Goal: Task Accomplishment & Management: Manage account settings

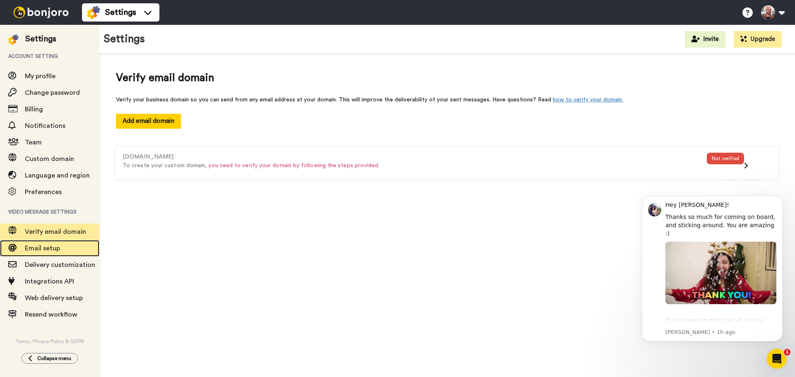
click at [43, 252] on span "Email setup" at bounding box center [62, 248] width 74 height 10
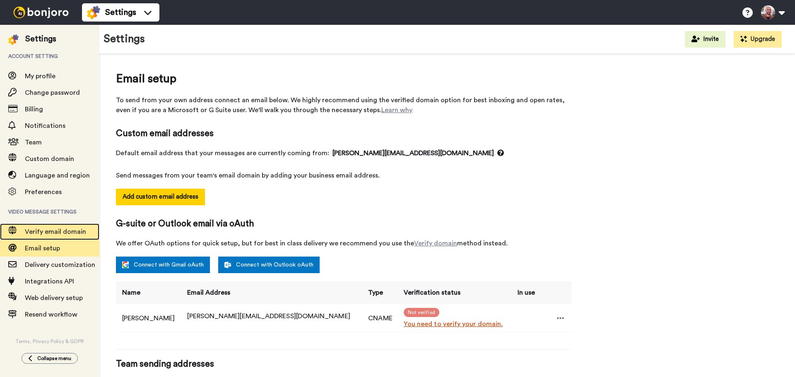
click at [44, 235] on span "Verify email domain" at bounding box center [62, 232] width 74 height 10
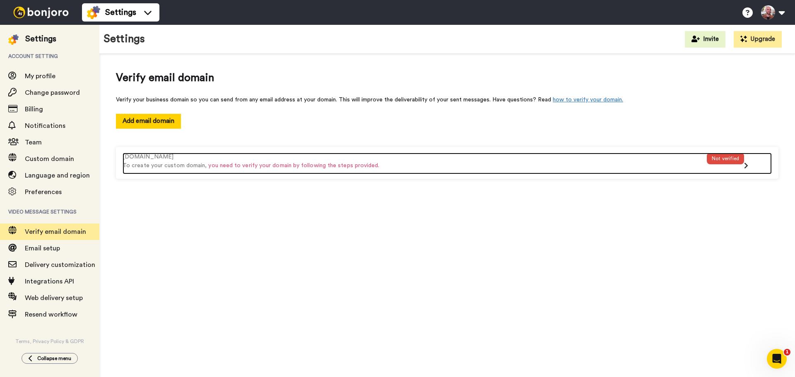
click at [706, 166] on p "To create your custom domain, you need to verify your domain by following the s…" at bounding box center [414, 165] width 584 height 9
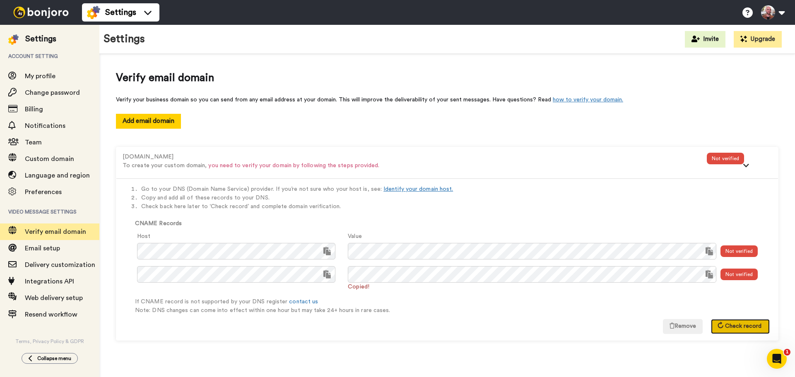
click at [728, 327] on span "Check record" at bounding box center [743, 326] width 36 height 6
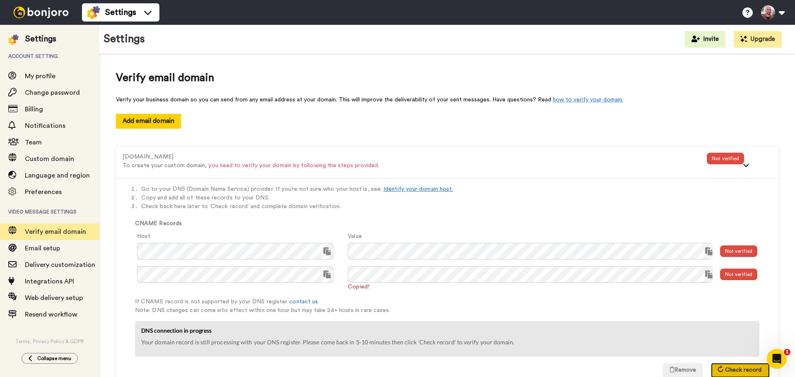
scroll to position [27, 0]
